Goal: Task Accomplishment & Management: Manage account settings

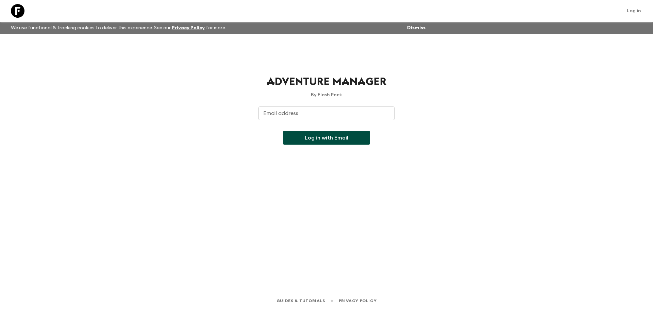
click at [304, 117] on input "Email address" at bounding box center [327, 113] width 136 height 14
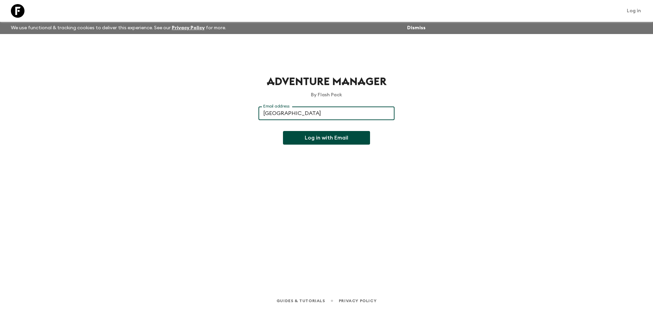
type input "[EMAIL_ADDRESS][DOMAIN_NAME]"
click at [306, 134] on button "Log in with Email" at bounding box center [326, 138] width 87 height 14
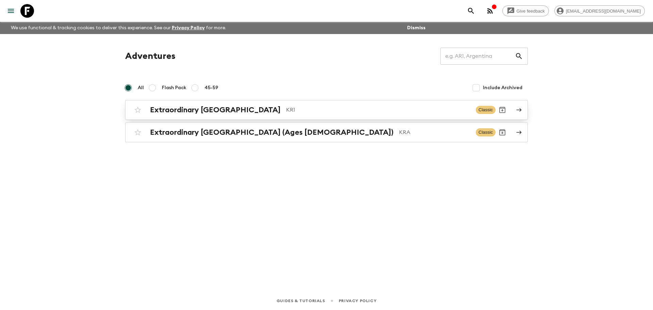
click at [308, 115] on div "Extraordinary [GEOGRAPHIC_DATA] KR1 Classic" at bounding box center [313, 110] width 365 height 14
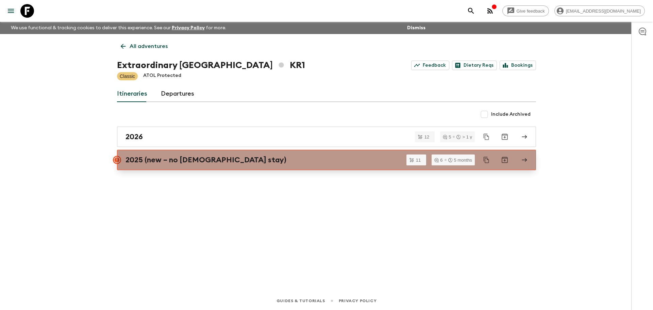
click at [277, 160] on div "2025 (new – no [DEMOGRAPHIC_DATA] stay)" at bounding box center [320, 159] width 389 height 9
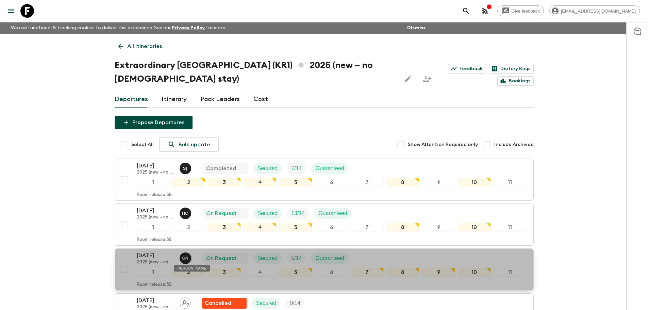
click at [180, 256] on div "G N" at bounding box center [186, 258] width 12 height 12
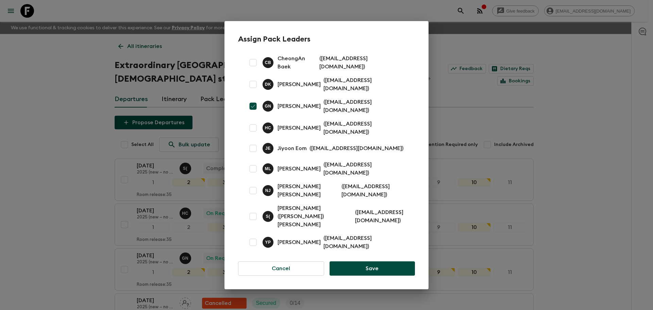
click at [585, 181] on div "Assign Pack Leaders [PERSON_NAME] CheongAn [PERSON_NAME] ( [EMAIL_ADDRESS][DOMA…" at bounding box center [326, 155] width 653 height 310
